Goal: Find specific page/section: Find specific page/section

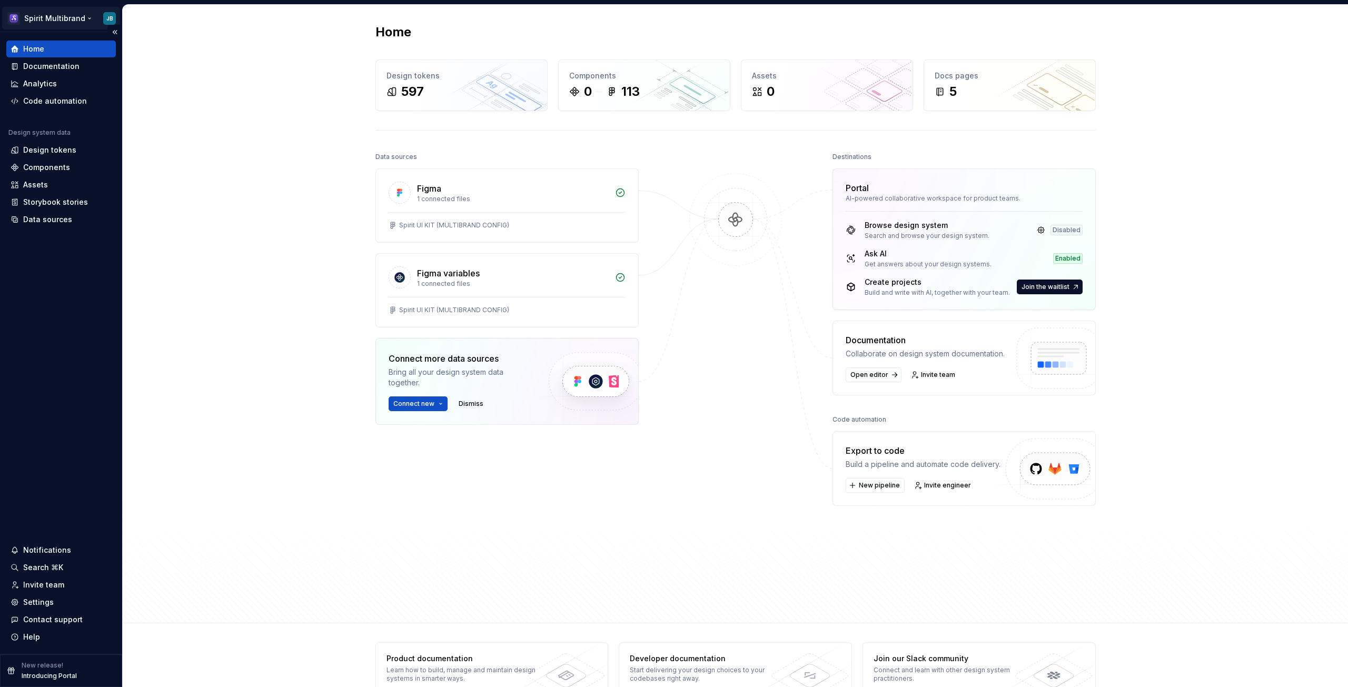
click at [54, 15] on html "Spirit Multibrand JB Home Documentation Analytics Code automation Design system…" at bounding box center [674, 343] width 1348 height 687
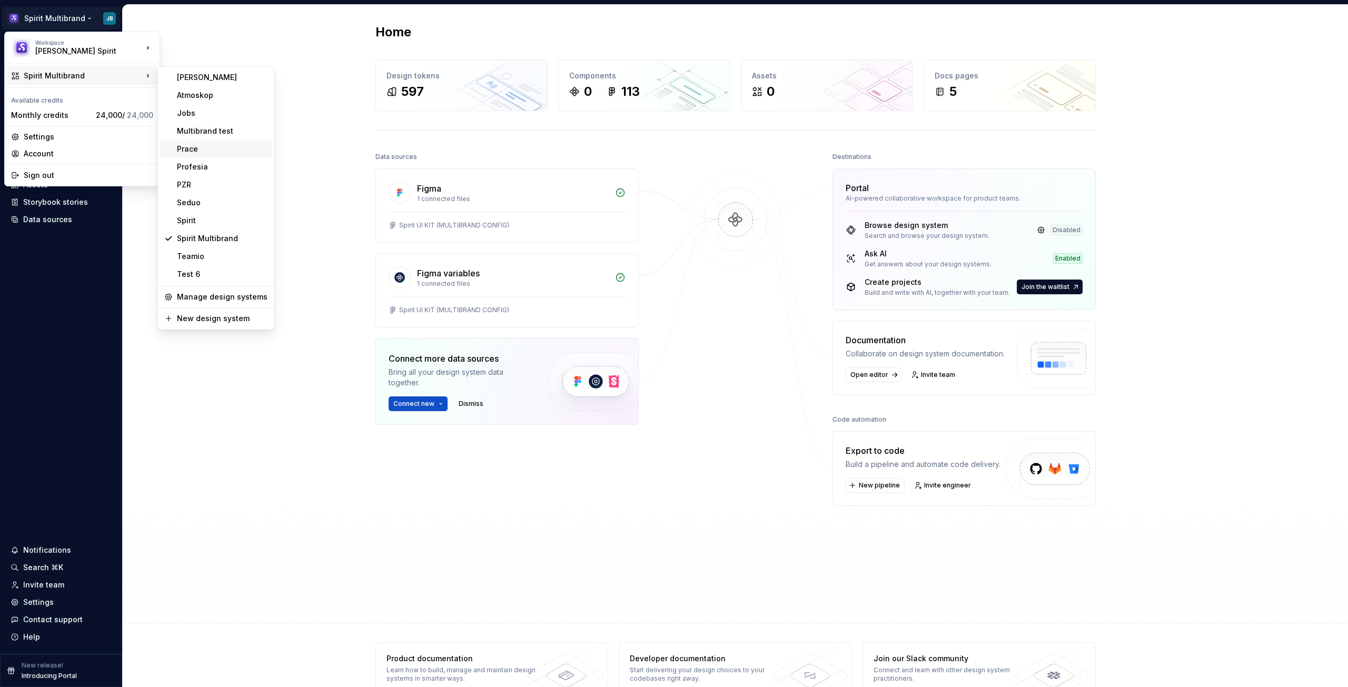
click at [212, 152] on div "Prace" at bounding box center [222, 149] width 91 height 11
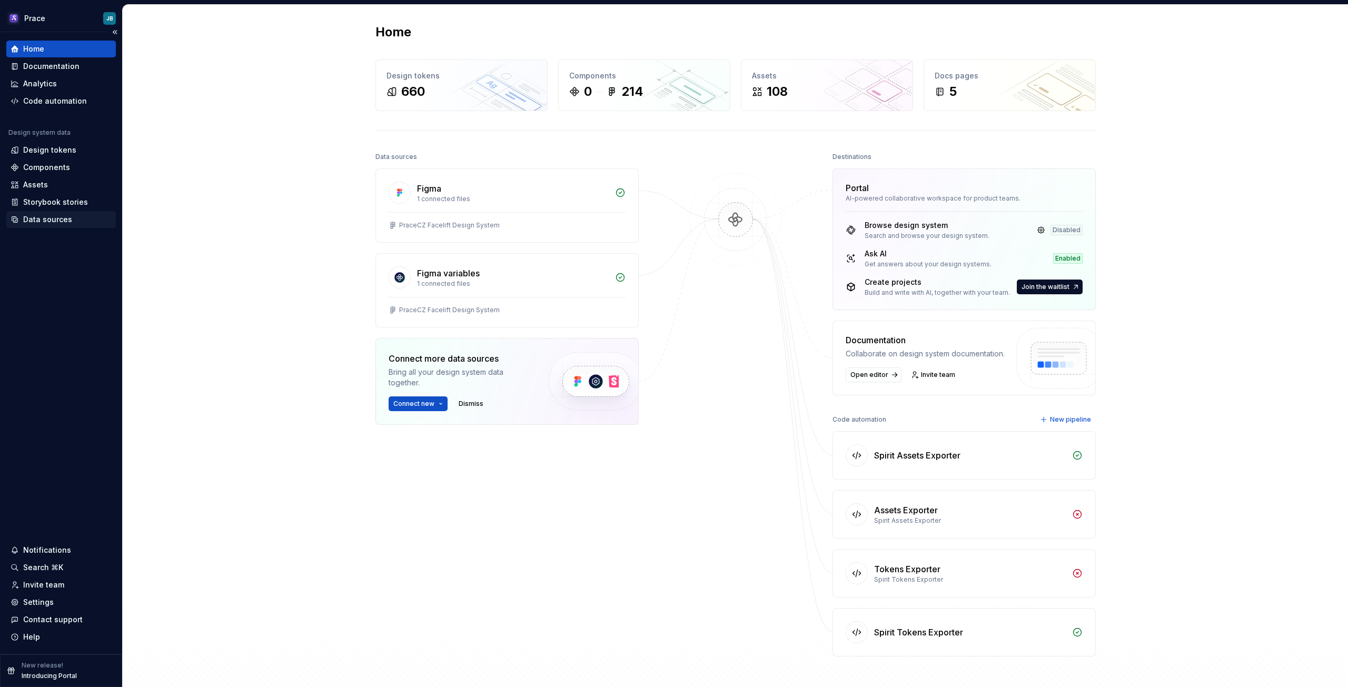
click at [41, 220] on div "Data sources" at bounding box center [47, 219] width 49 height 11
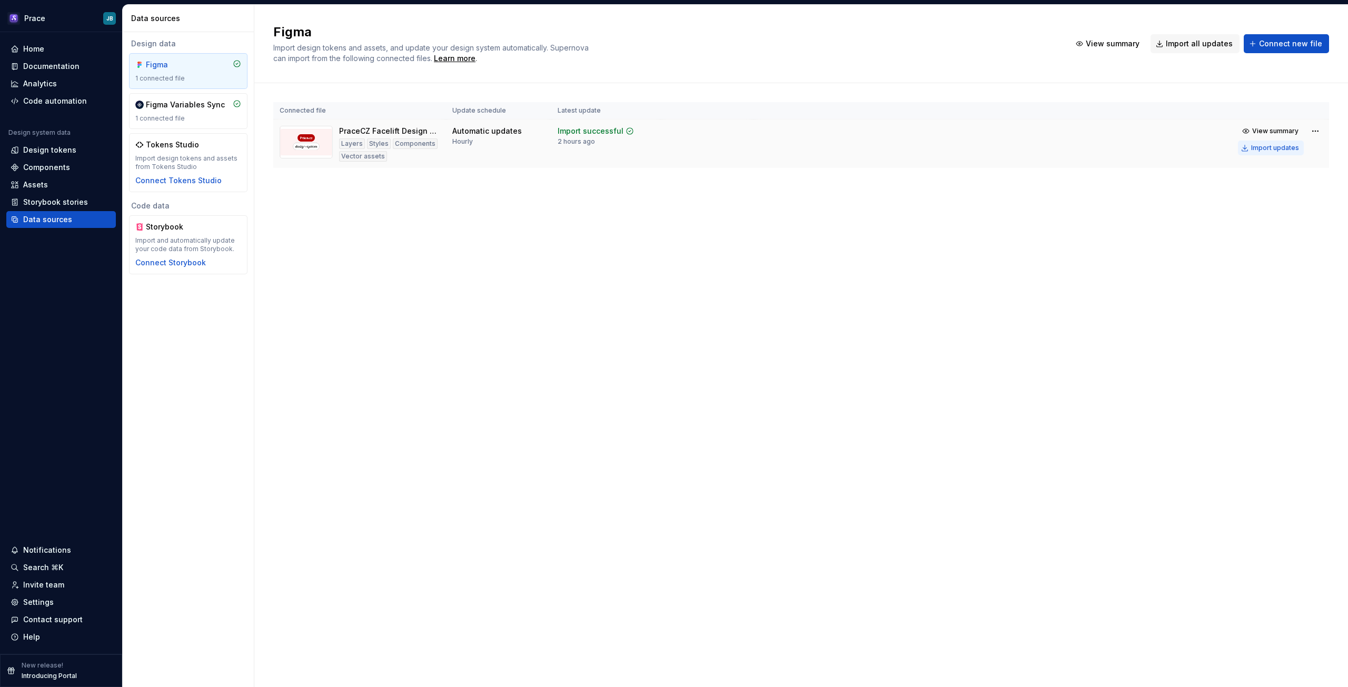
click at [1269, 148] on div "Import updates" at bounding box center [1275, 148] width 48 height 8
click at [53, 165] on div "Components" at bounding box center [46, 167] width 47 height 11
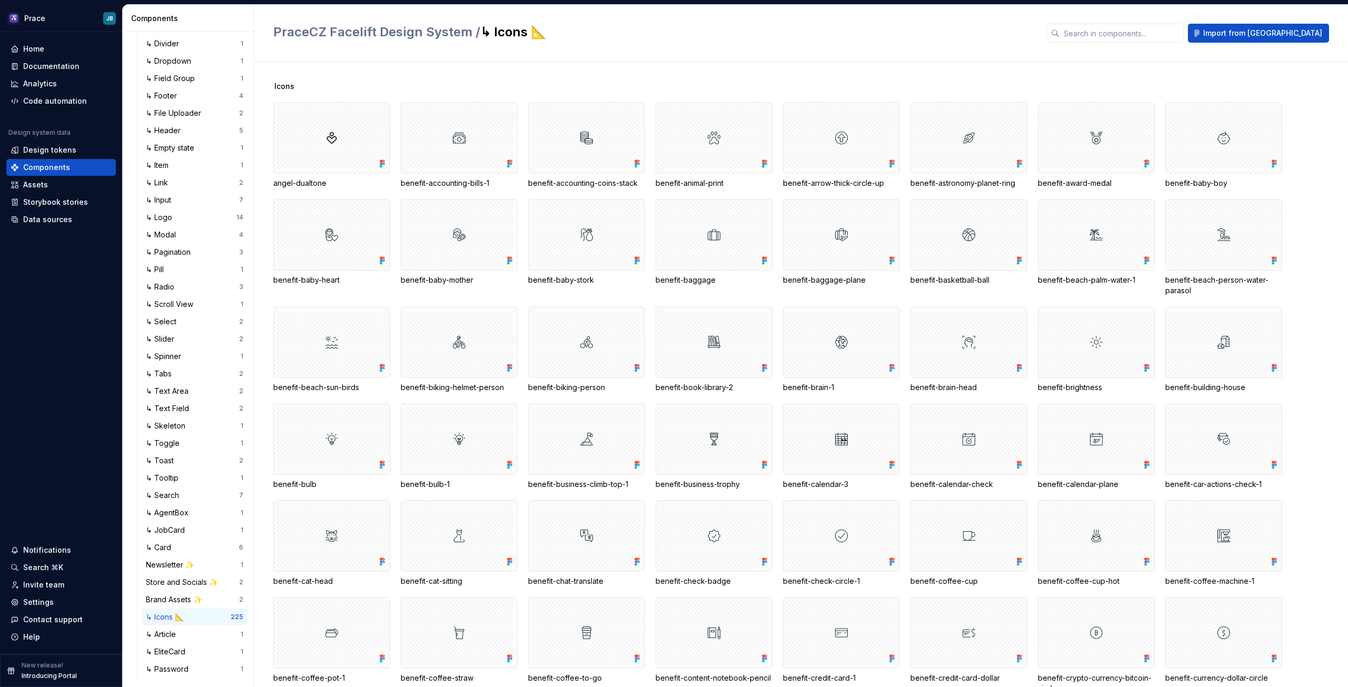
scroll to position [272, 0]
